Goal: Book appointment/travel/reservation

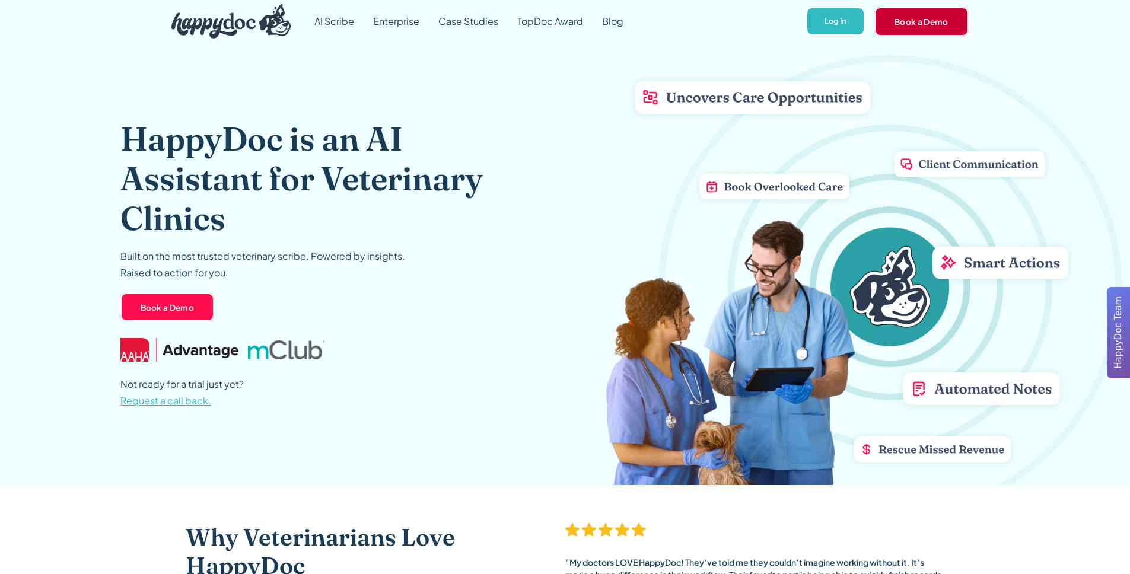
click at [901, 28] on link "Book a Demo" at bounding box center [922, 21] width 94 height 28
click at [931, 28] on link "Book a Demo" at bounding box center [922, 21] width 94 height 28
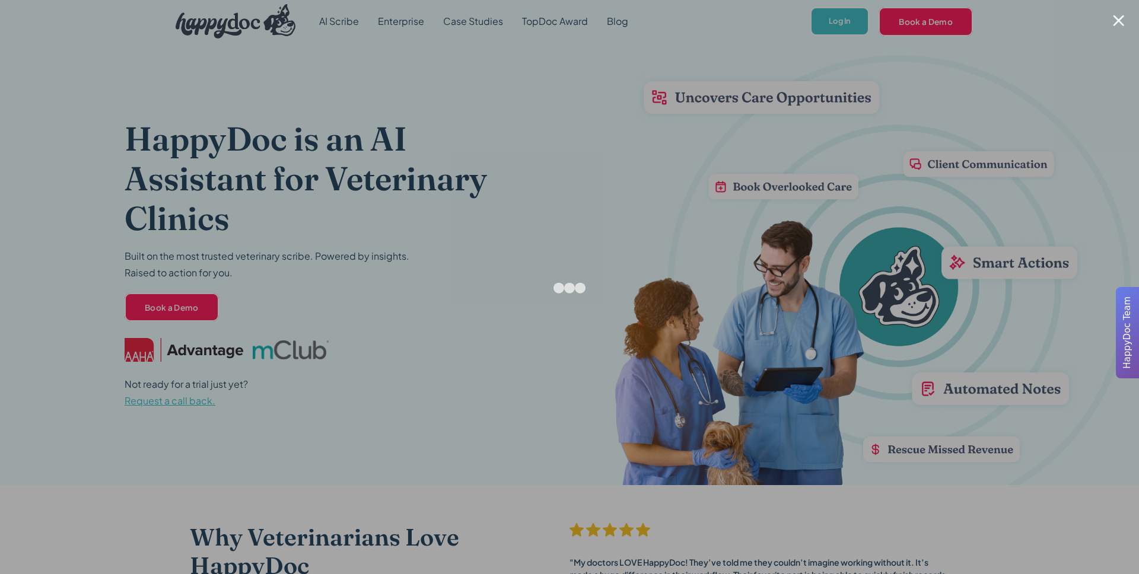
drag, startPoint x: 1114, startPoint y: 22, endPoint x: 1104, endPoint y: 23, distance: 10.2
click at [1114, 22] on div at bounding box center [1118, 20] width 11 height 11
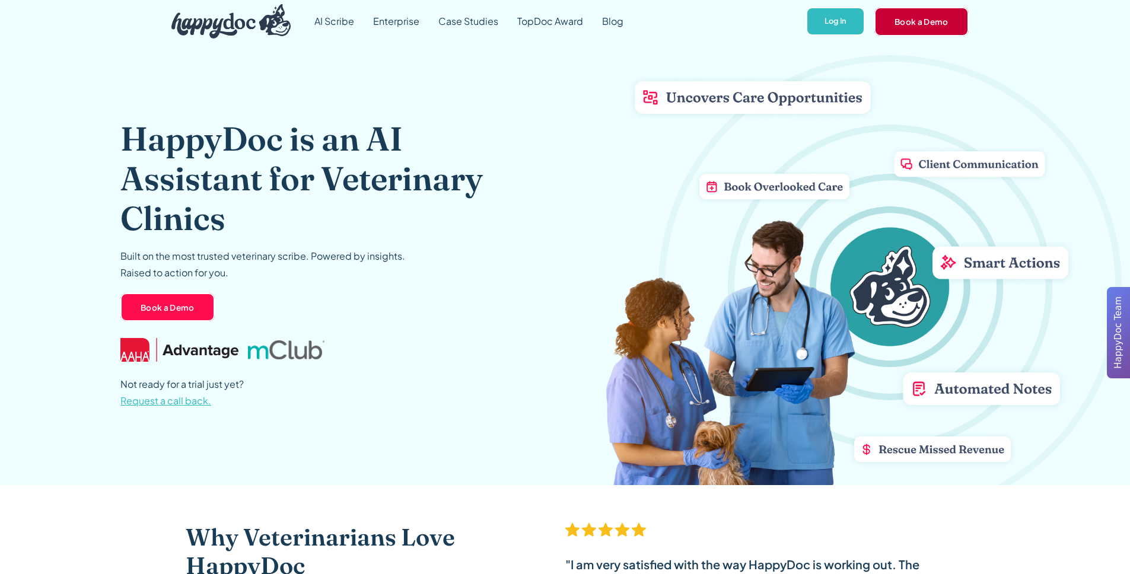
click at [920, 20] on link "Book a Demo" at bounding box center [922, 21] width 94 height 28
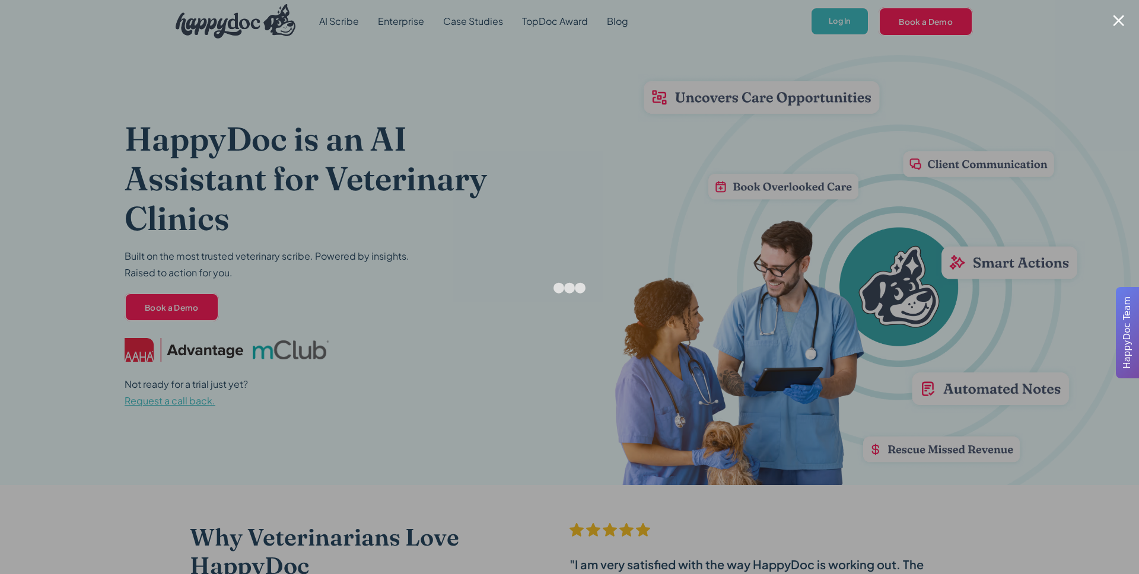
click at [411, 68] on div at bounding box center [569, 287] width 1139 height 574
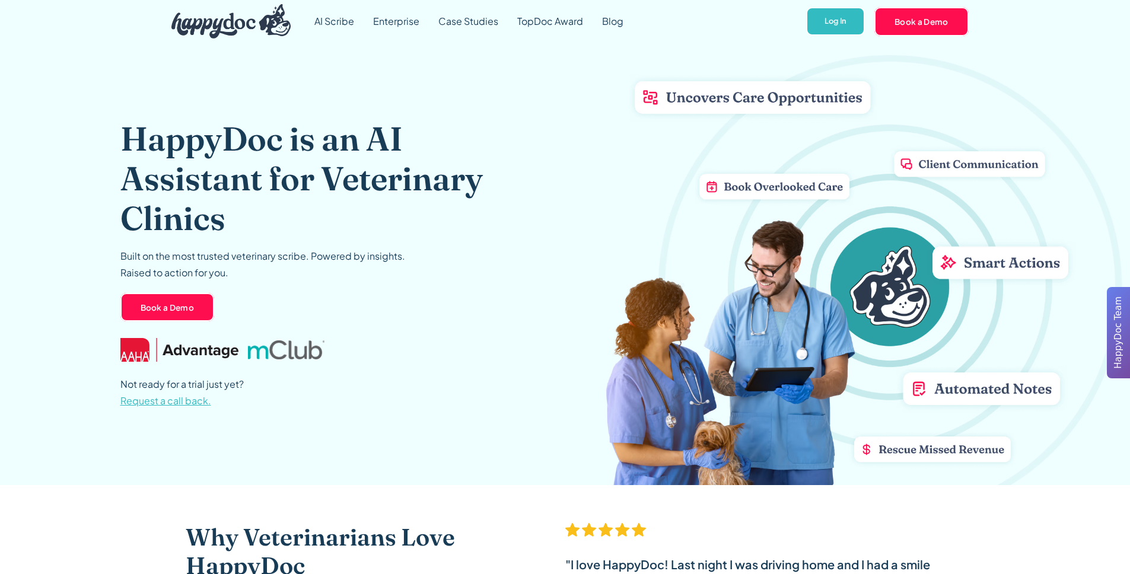
click at [1002, 82] on div "HappyDoc is an AI Assistant for Veterinary Clinics Built on the most trusted ve…" at bounding box center [565, 264] width 890 height 443
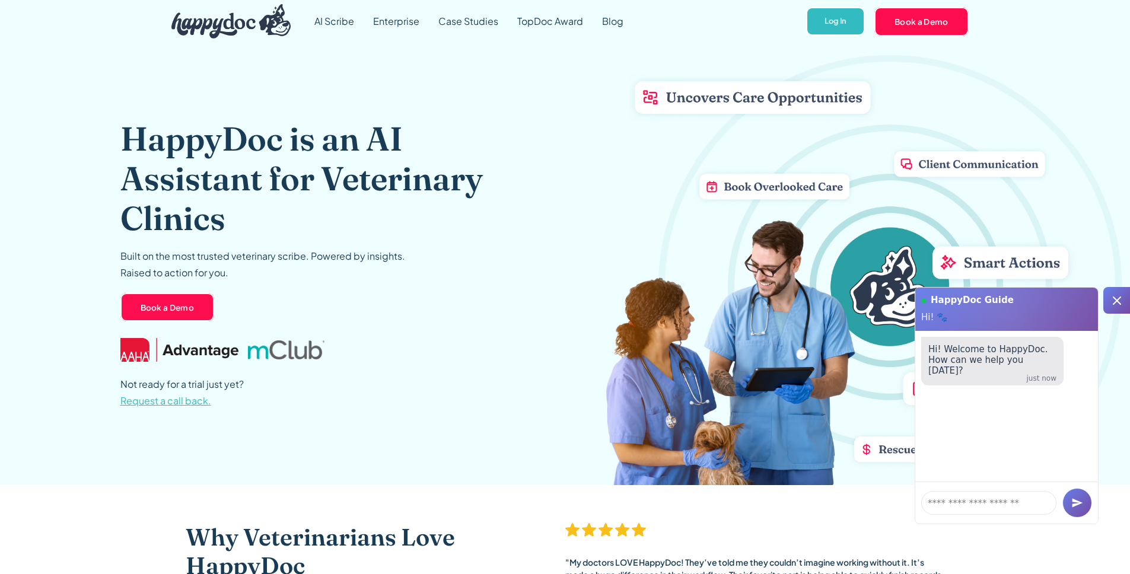
click at [1117, 304] on icon at bounding box center [1117, 301] width 14 height 14
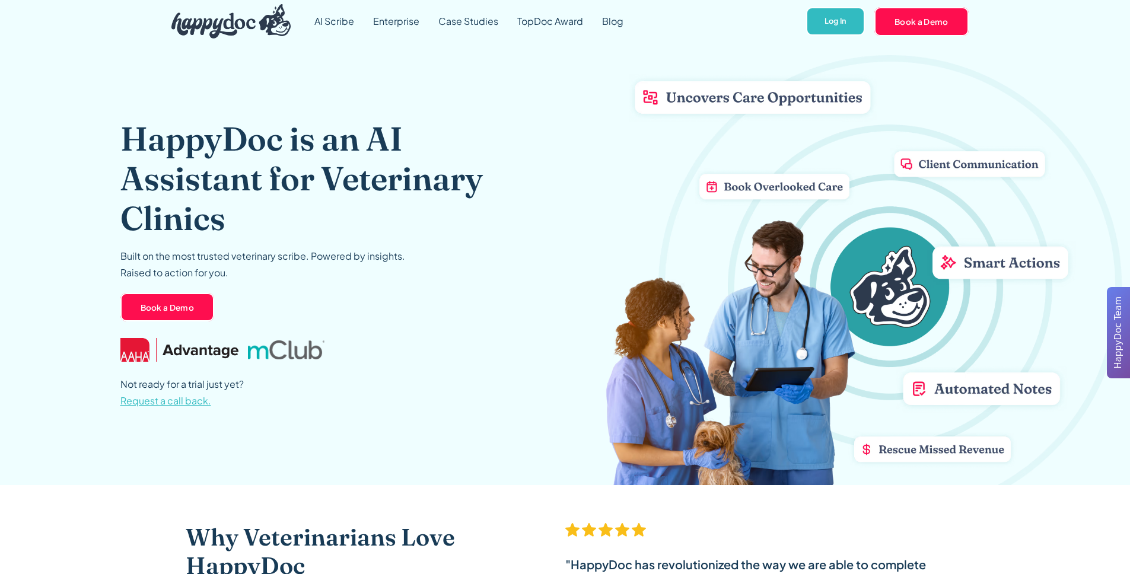
click at [430, 323] on div "HappyDoc is an AI Assistant for Veterinary Clinics Built on the most trusted ve…" at bounding box center [320, 264] width 400 height 443
